Goal: Transaction & Acquisition: Purchase product/service

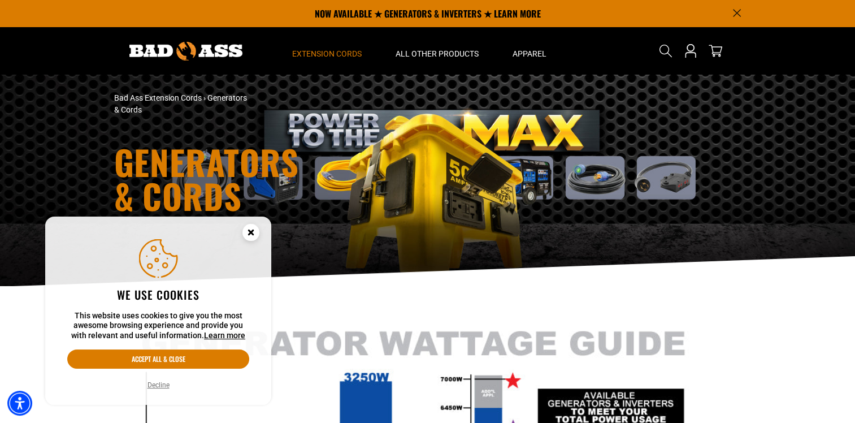
click at [256, 231] on circle "Cookie Consent" at bounding box center [250, 232] width 17 height 17
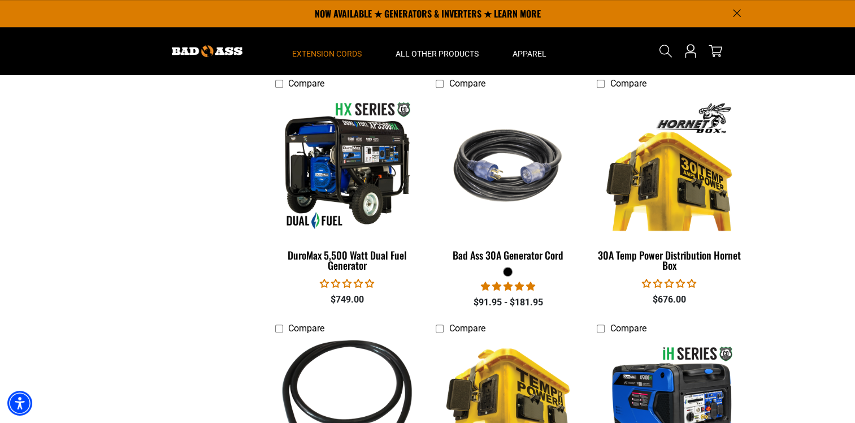
scroll to position [678, 0]
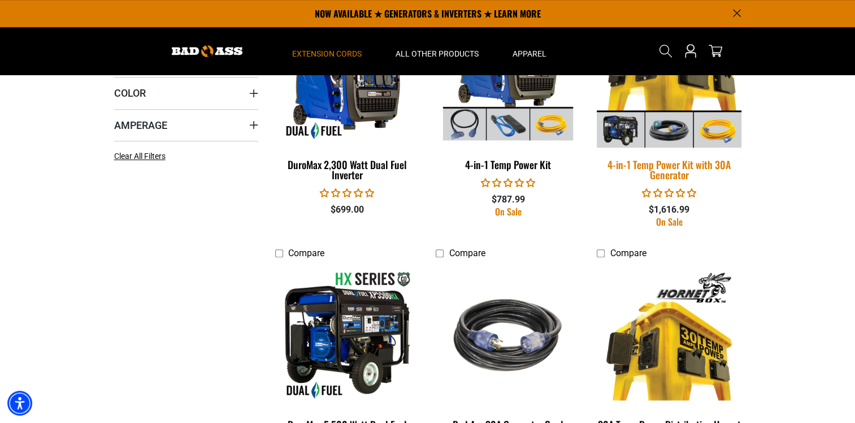
click at [665, 115] on img at bounding box center [669, 75] width 158 height 145
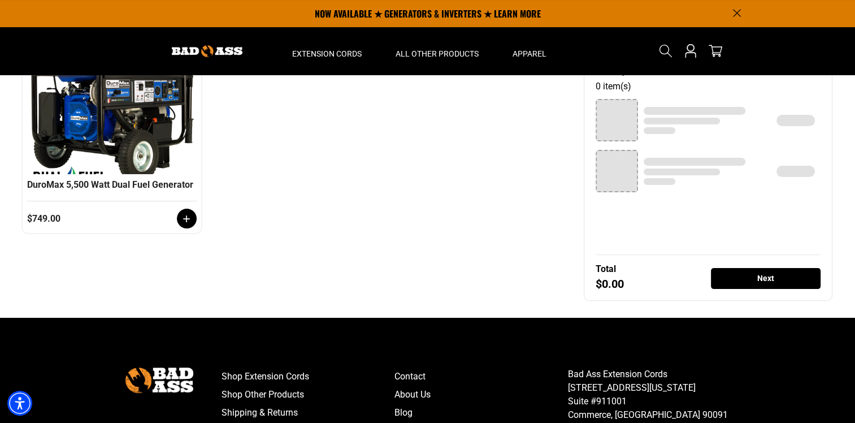
scroll to position [127, 0]
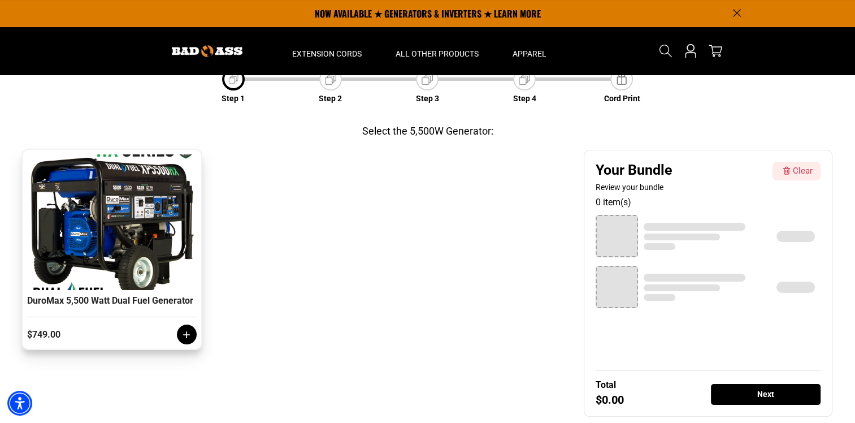
click at [183, 338] on icon at bounding box center [186, 334] width 11 height 11
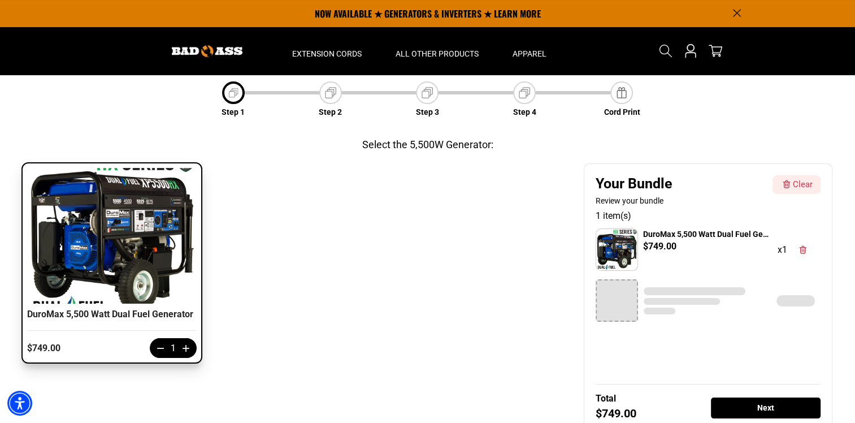
scroll to position [183, 0]
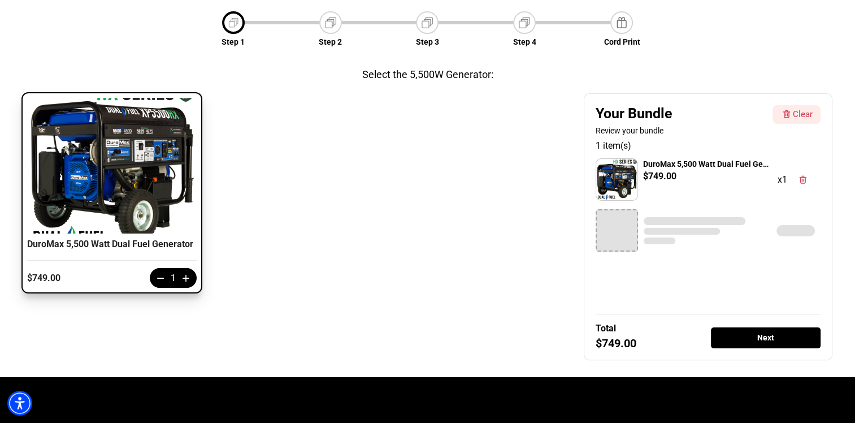
click at [755, 339] on div "Next" at bounding box center [766, 337] width 110 height 21
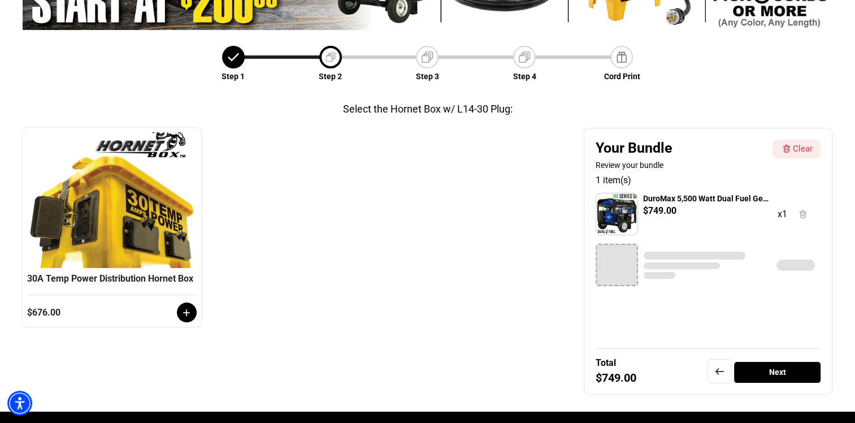
scroll to position [153, 0]
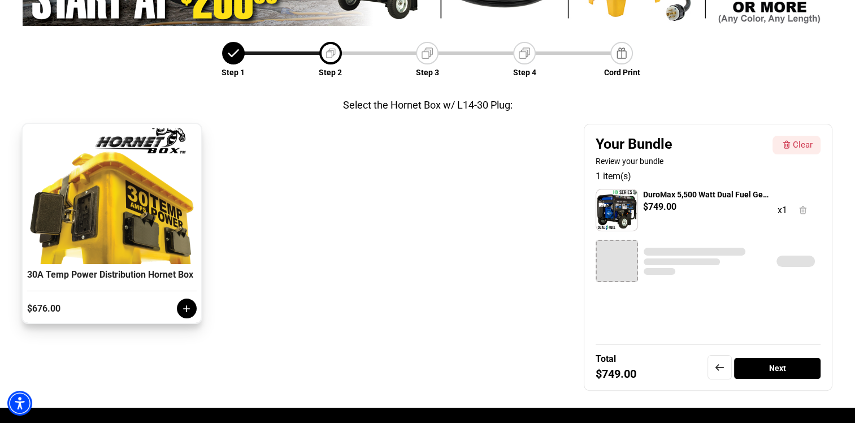
click at [190, 313] on icon at bounding box center [186, 308] width 11 height 11
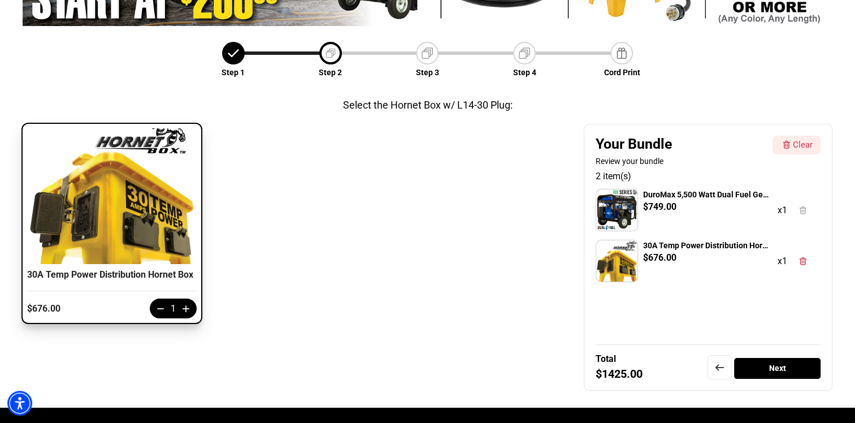
click at [750, 367] on div "Next" at bounding box center [777, 368] width 86 height 21
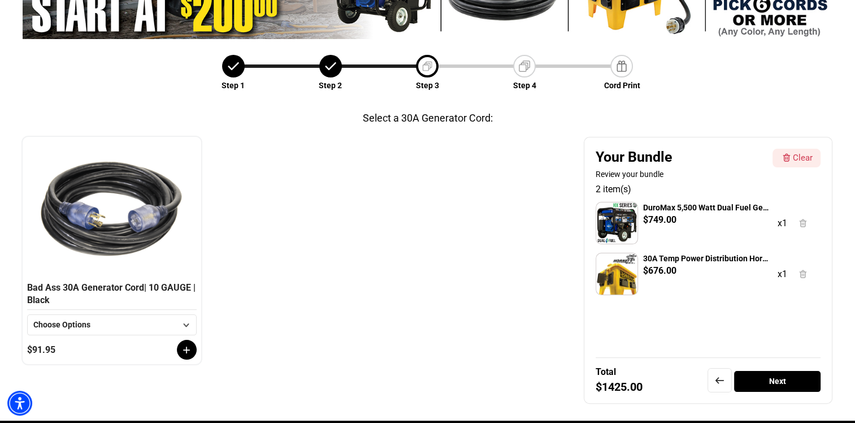
scroll to position [153, 0]
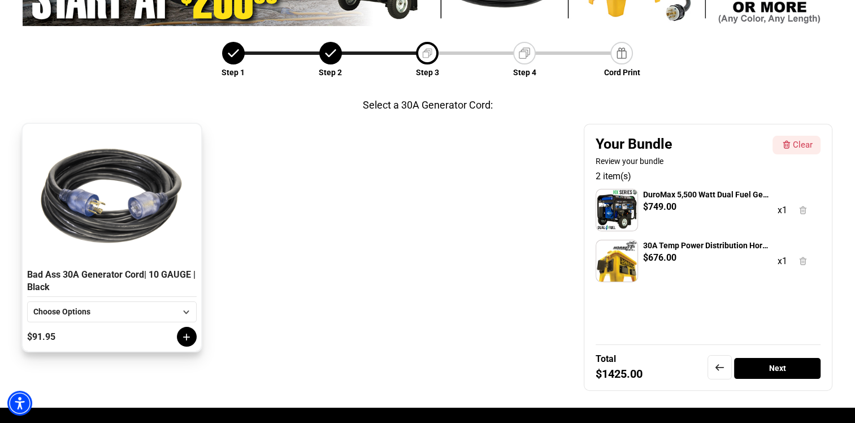
click at [185, 311] on icon at bounding box center [186, 311] width 6 height 3
click at [69, 354] on li "50 FT" at bounding box center [112, 352] width 168 height 20
click at [188, 332] on icon at bounding box center [186, 336] width 11 height 11
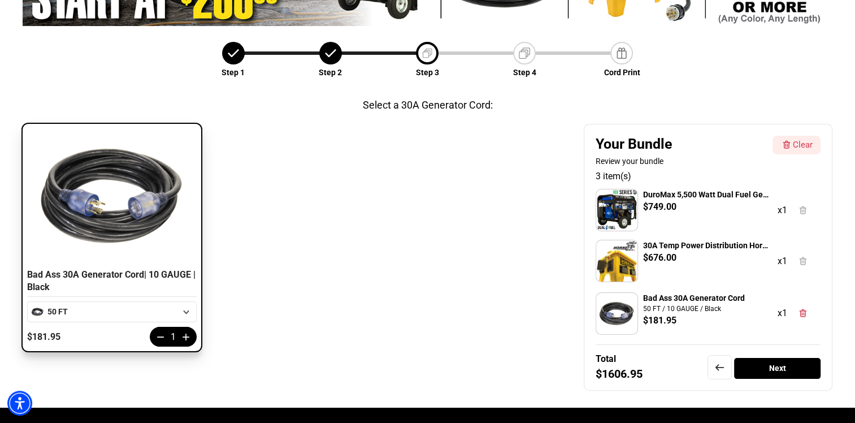
click at [782, 365] on div "Next" at bounding box center [777, 368] width 86 height 21
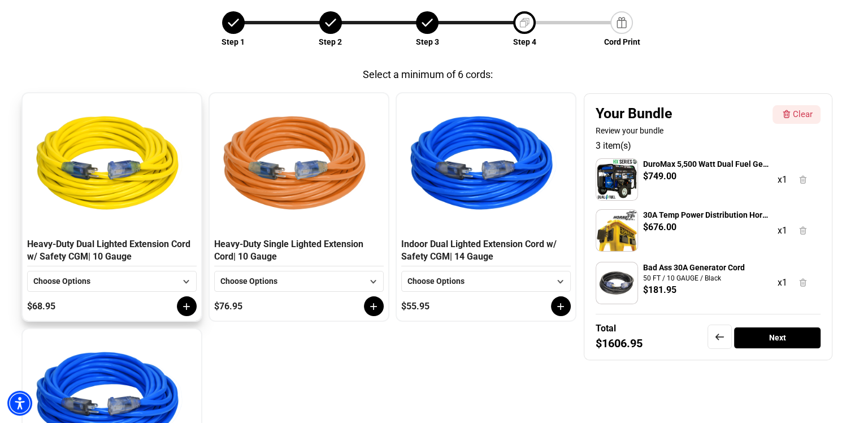
scroll to position [209, 0]
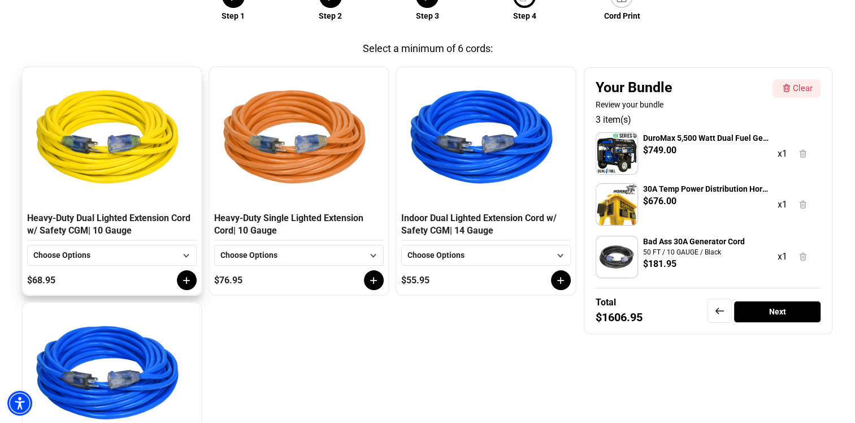
click at [184, 252] on icon at bounding box center [186, 255] width 14 height 14
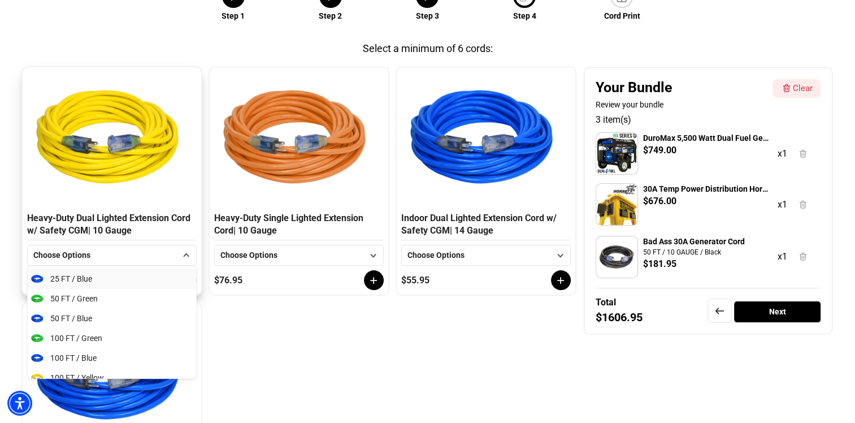
scroll to position [57, 0]
click at [89, 293] on span "50 FT / Blue" at bounding box center [71, 299] width 42 height 12
